Goal: Information Seeking & Learning: Check status

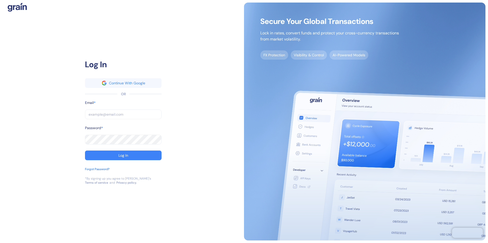
type input "[EMAIL_ADDRESS][PERSON_NAME][PERSON_NAME][DOMAIN_NAME]"
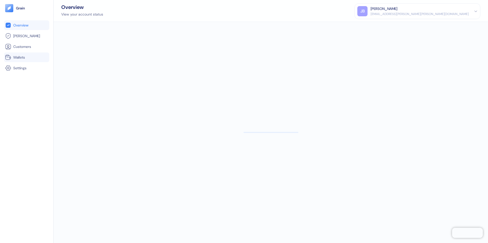
click at [22, 56] on span "Wallets" at bounding box center [19, 57] width 12 height 5
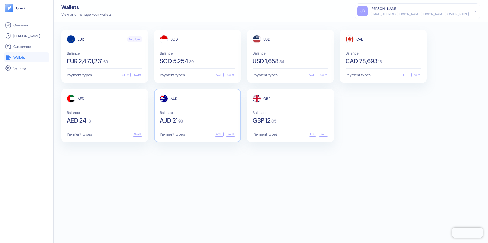
click at [203, 120] on div "AUD 21 . 98" at bounding box center [197, 121] width 75 height 6
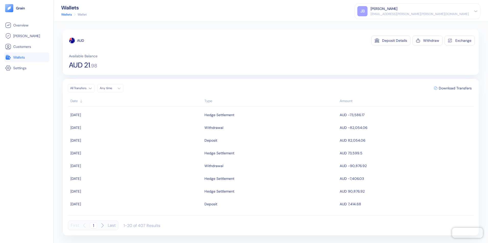
click at [15, 57] on span "Wallets" at bounding box center [19, 57] width 12 height 5
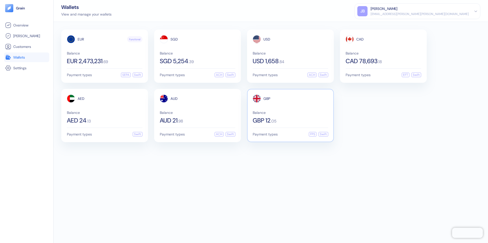
click at [284, 124] on div "GBP Balance GBP 12 . 05 Payment types FPS Swift" at bounding box center [290, 115] width 87 height 53
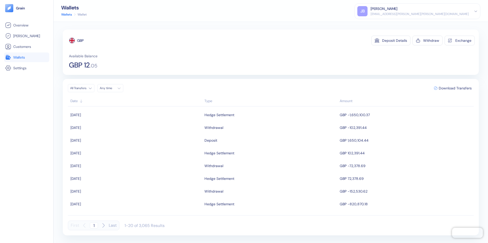
click at [15, 56] on span "Wallets" at bounding box center [19, 57] width 12 height 5
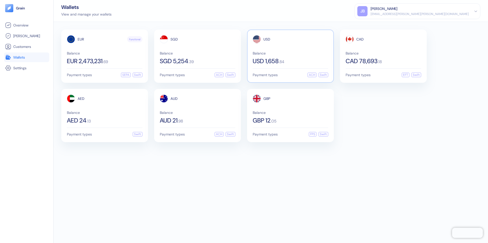
click at [288, 55] on span "Balance" at bounding box center [289, 54] width 75 height 4
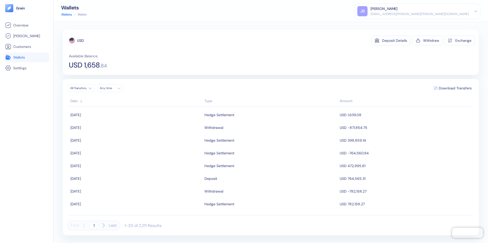
click at [23, 54] on li "Wallets" at bounding box center [26, 58] width 45 height 10
click at [17, 57] on span "Wallets" at bounding box center [19, 57] width 12 height 5
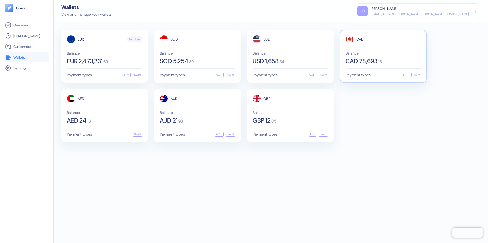
click at [375, 48] on div "CAD Balance CAD 78,693 . 18" at bounding box center [382, 49] width 75 height 29
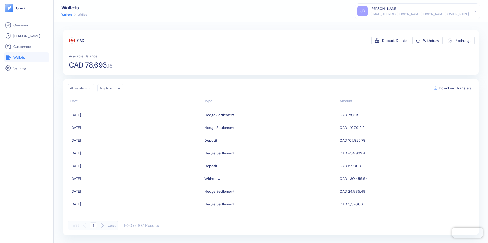
click at [23, 56] on span "Wallets" at bounding box center [19, 57] width 12 height 5
